Goal: Transaction & Acquisition: Book appointment/travel/reservation

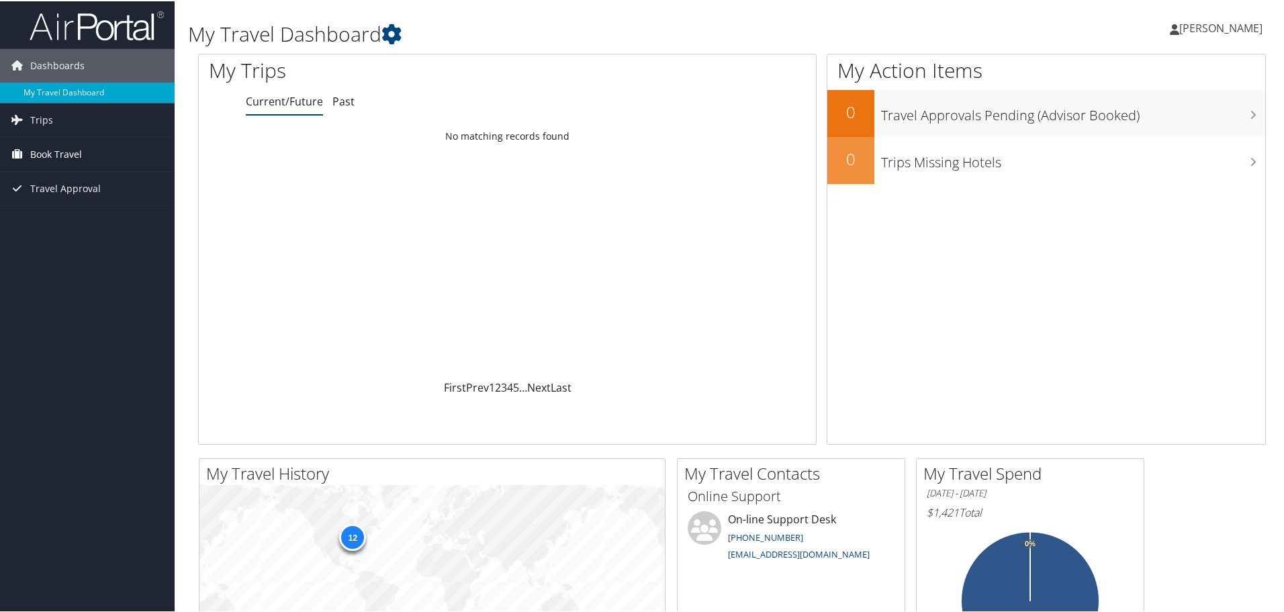
click at [65, 153] on span "Book Travel" at bounding box center [56, 153] width 52 height 34
click at [115, 218] on link "Book/Manage Online Trips" at bounding box center [87, 220] width 175 height 20
click at [78, 226] on link "Book/Manage Online Trips" at bounding box center [87, 220] width 175 height 20
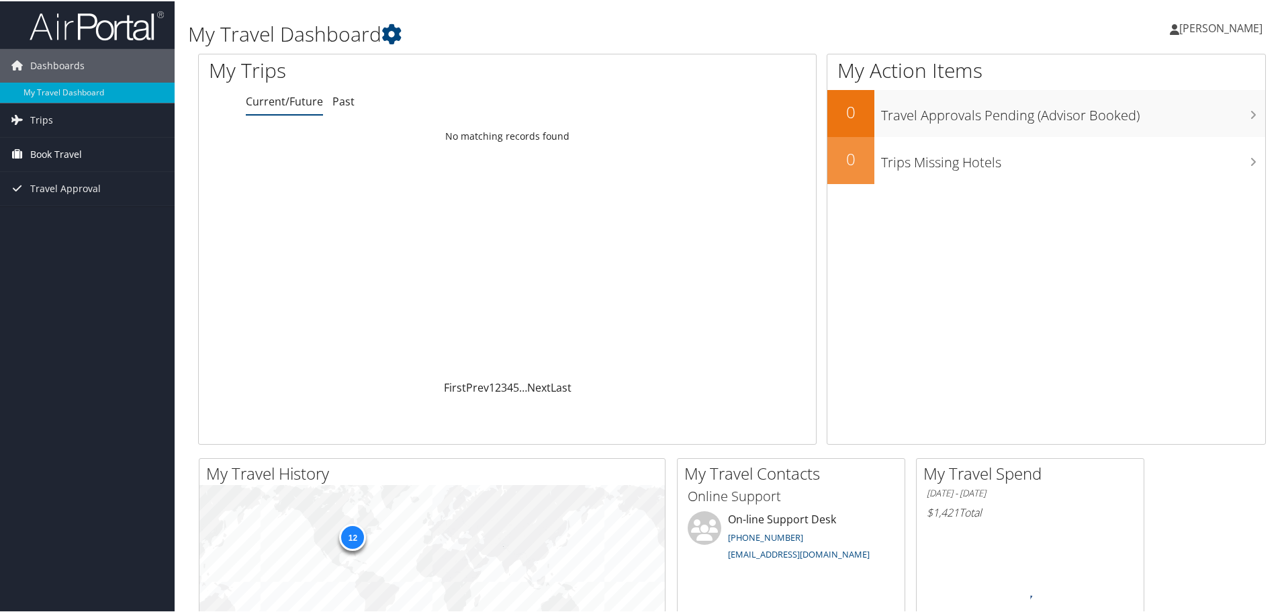
click at [64, 143] on span "Book Travel" at bounding box center [56, 153] width 52 height 34
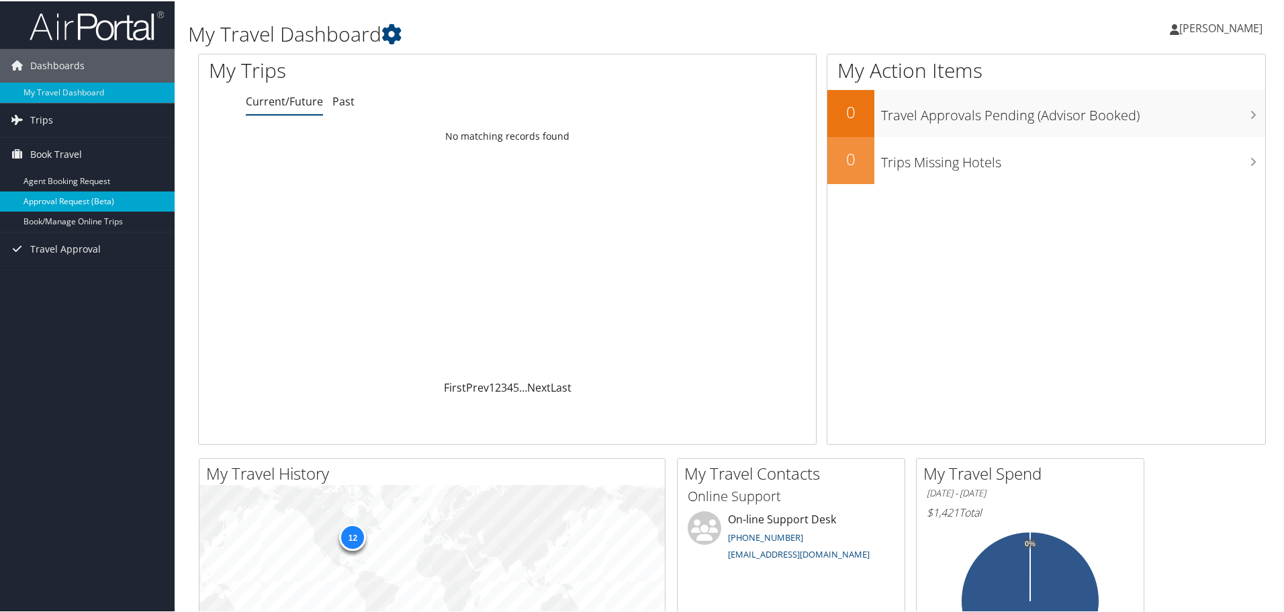
click at [73, 208] on link "Approval Request (Beta)" at bounding box center [87, 200] width 175 height 20
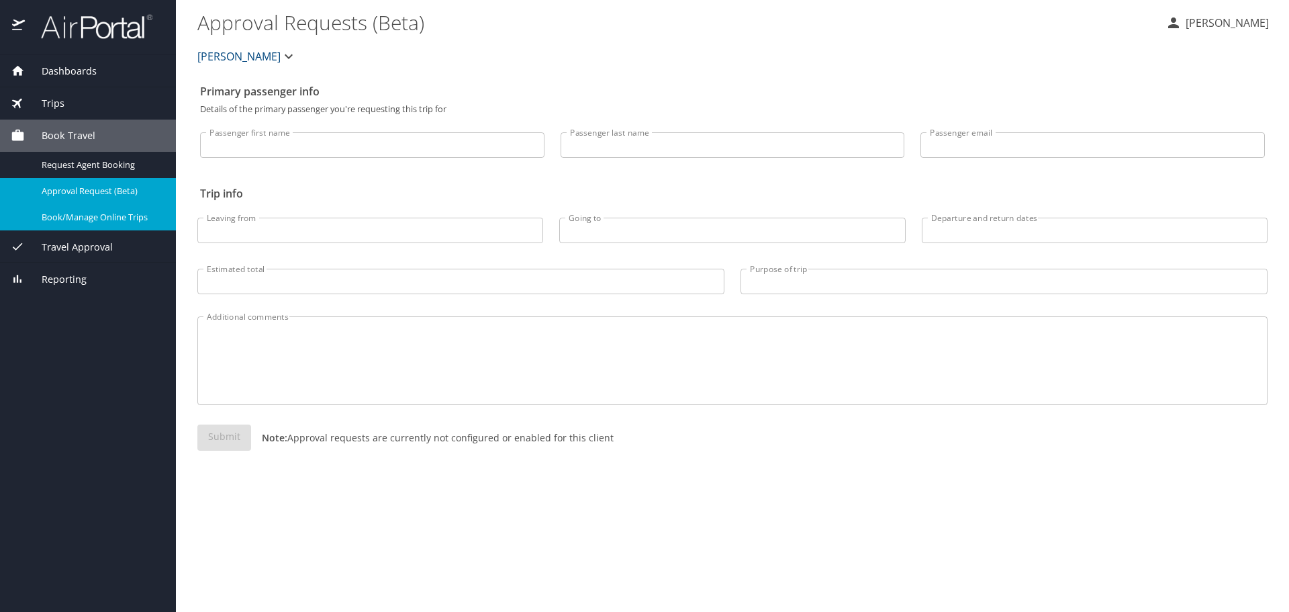
click at [77, 213] on span "Book/Manage Online Trips" at bounding box center [101, 217] width 118 height 13
